Goal: Navigation & Orientation: Find specific page/section

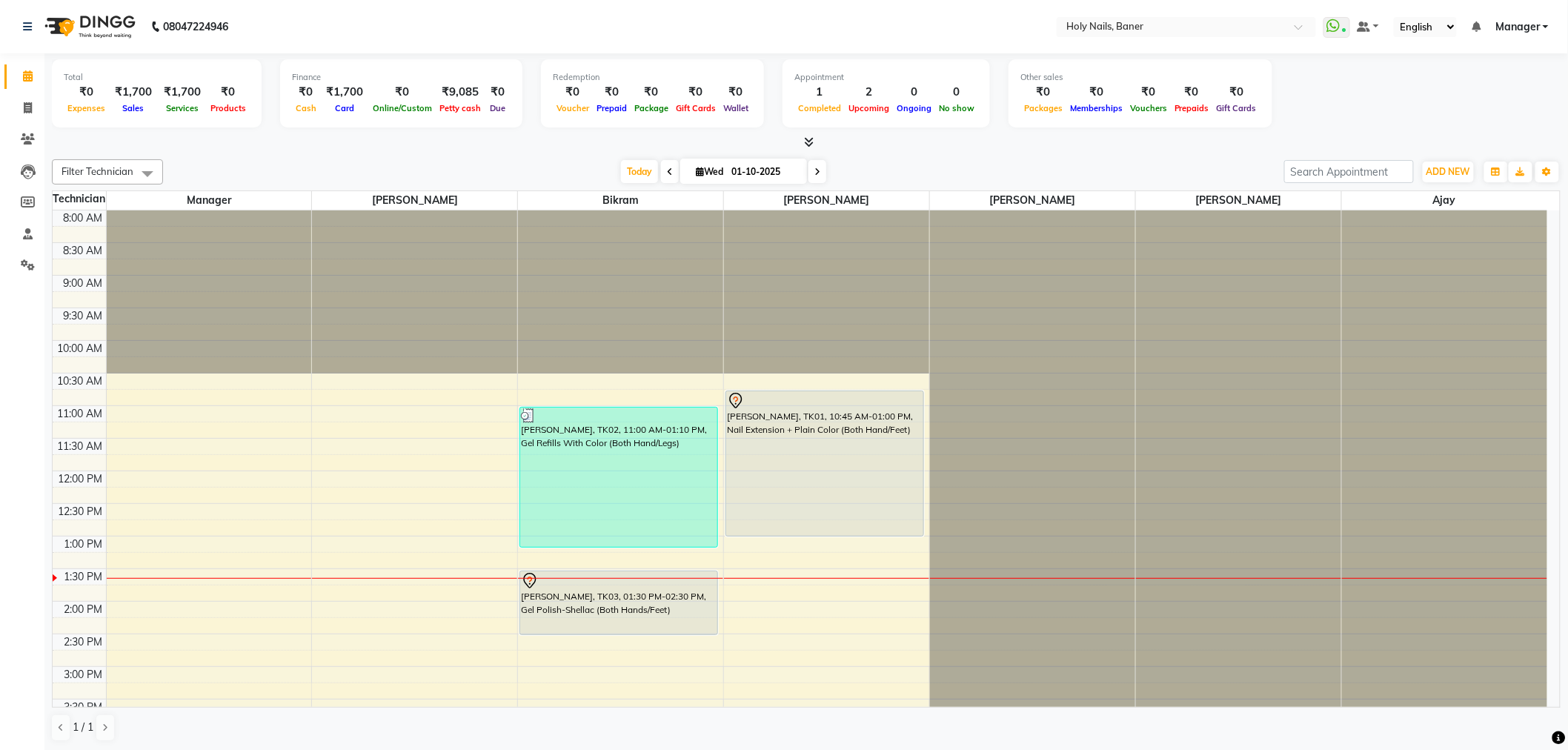
scroll to position [82, 0]
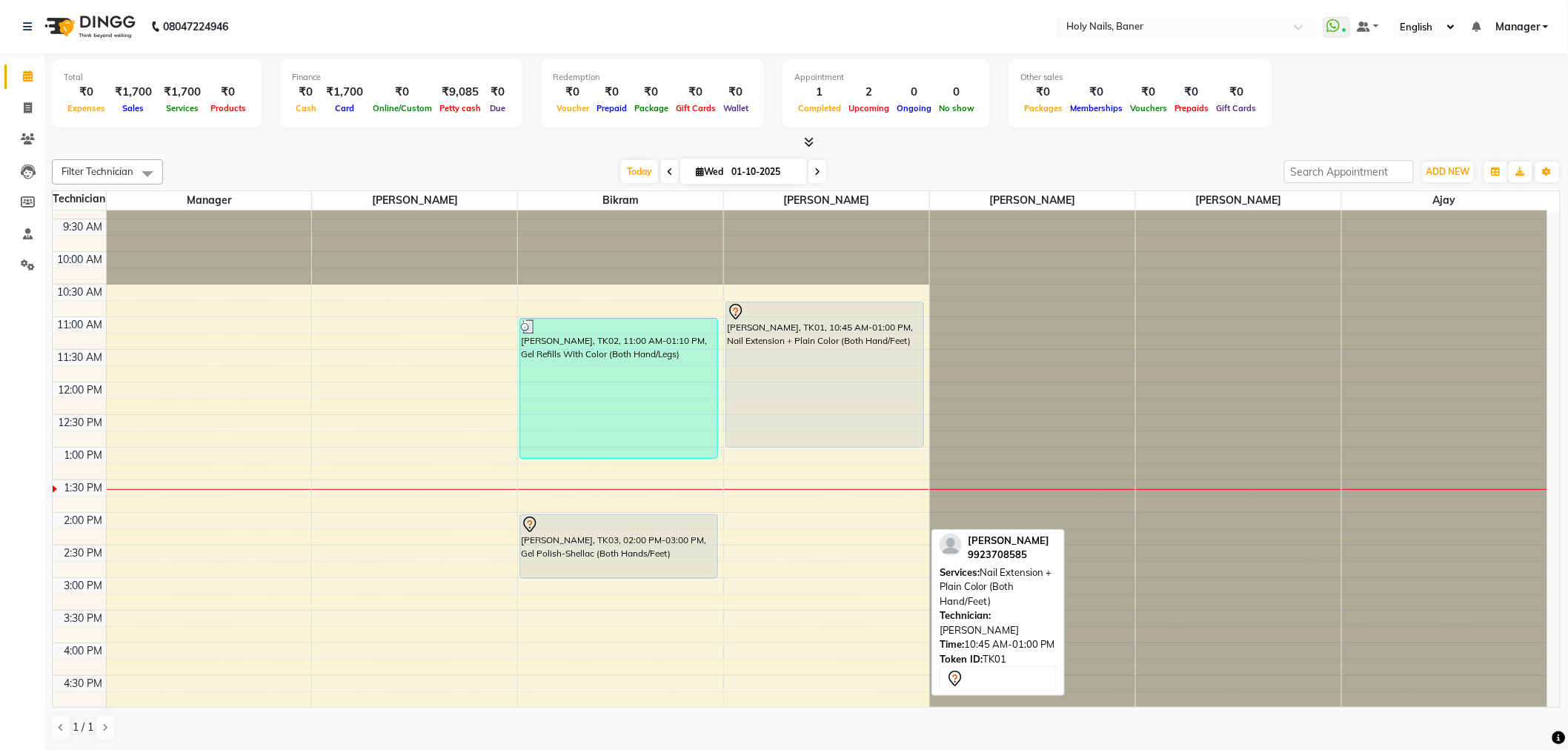
scroll to position [165, 0]
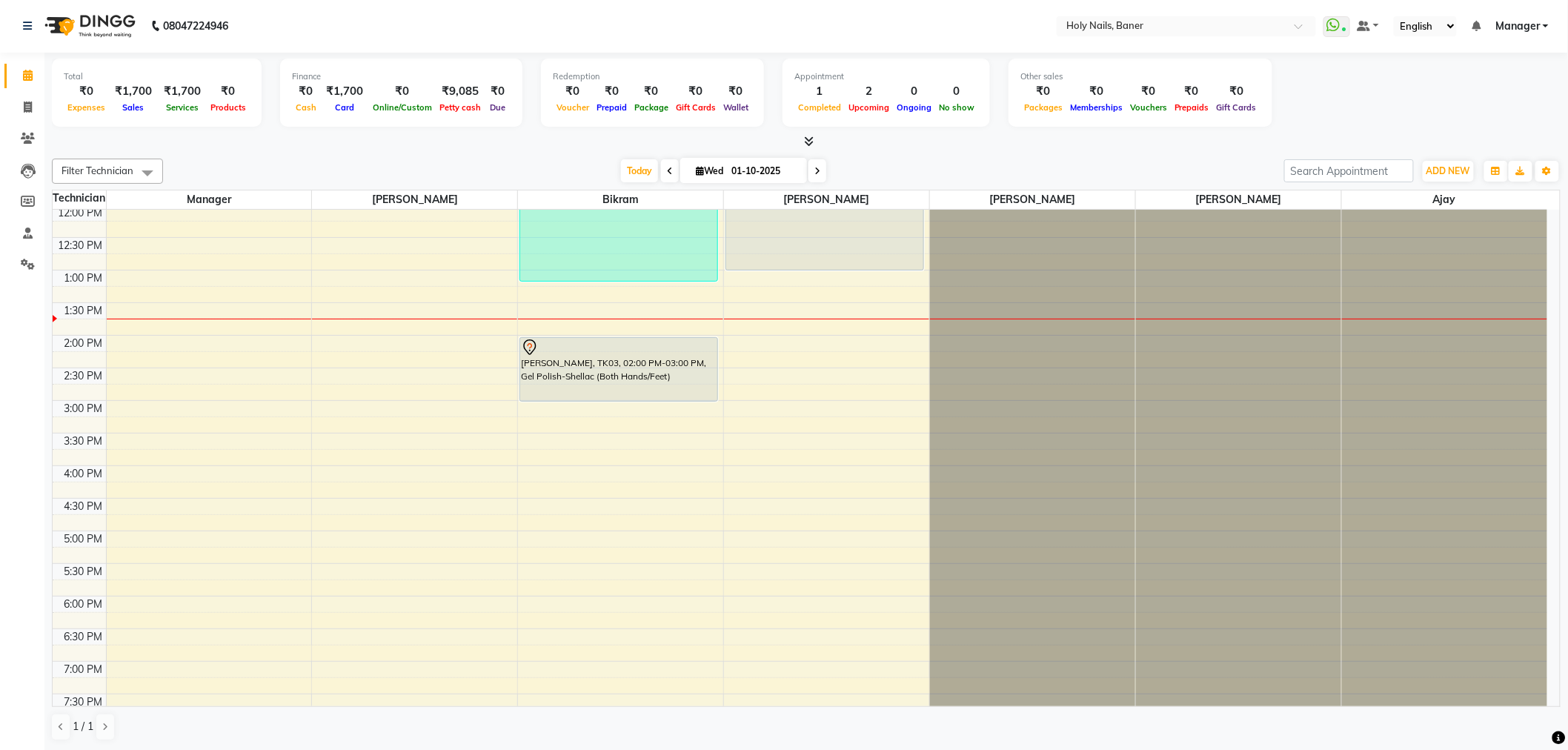
scroll to position [91, 0]
